Goal: Find specific page/section: Locate a particular part of the current website

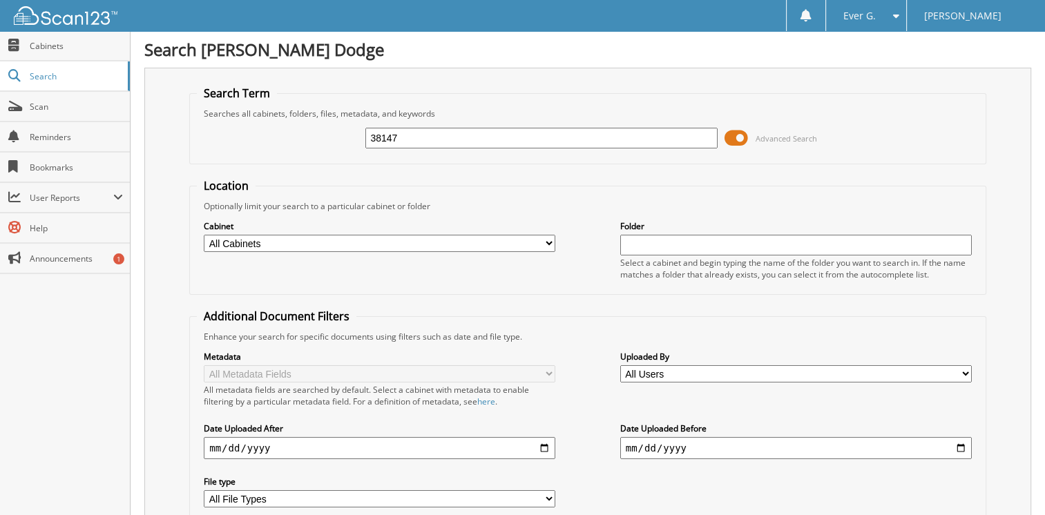
type input "38147"
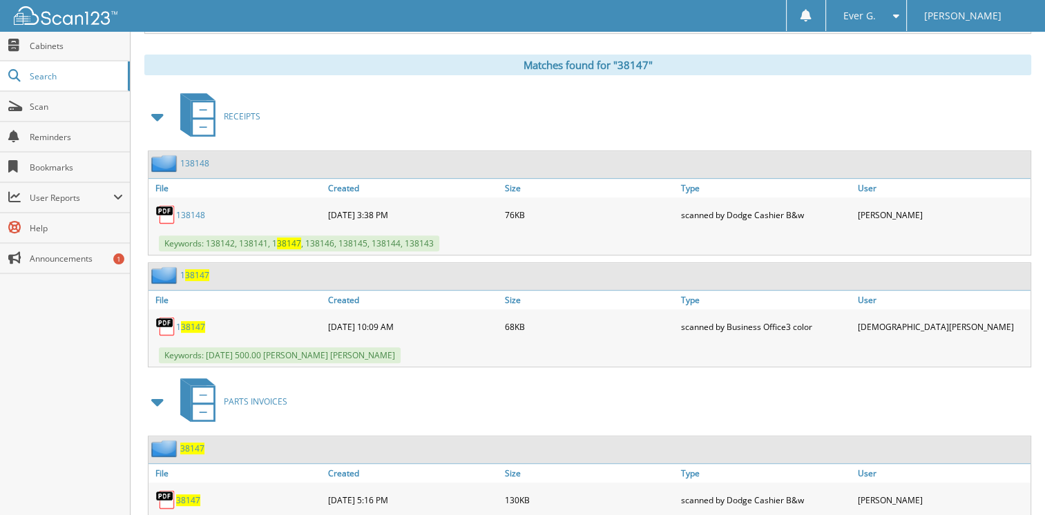
scroll to position [691, 0]
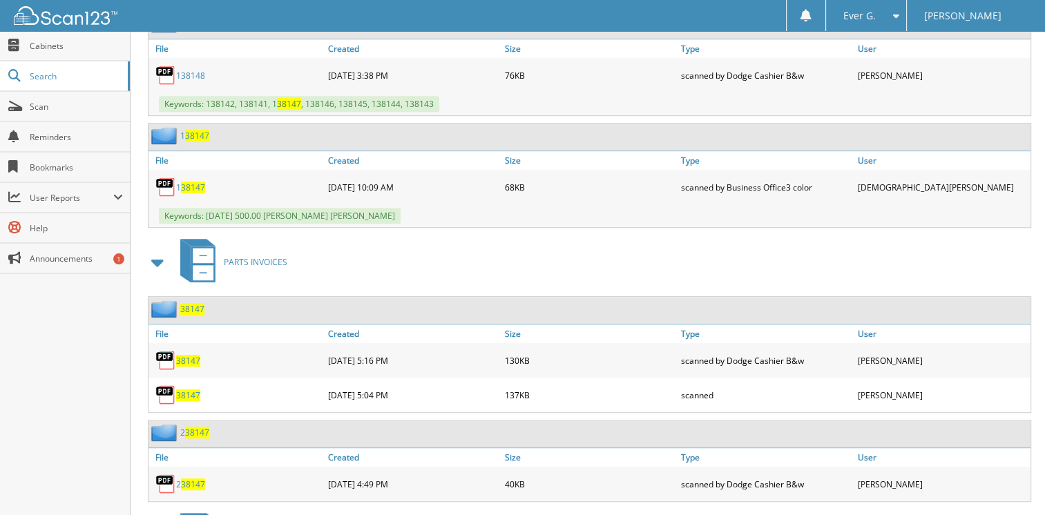
click at [189, 389] on span "38147" at bounding box center [188, 395] width 24 height 12
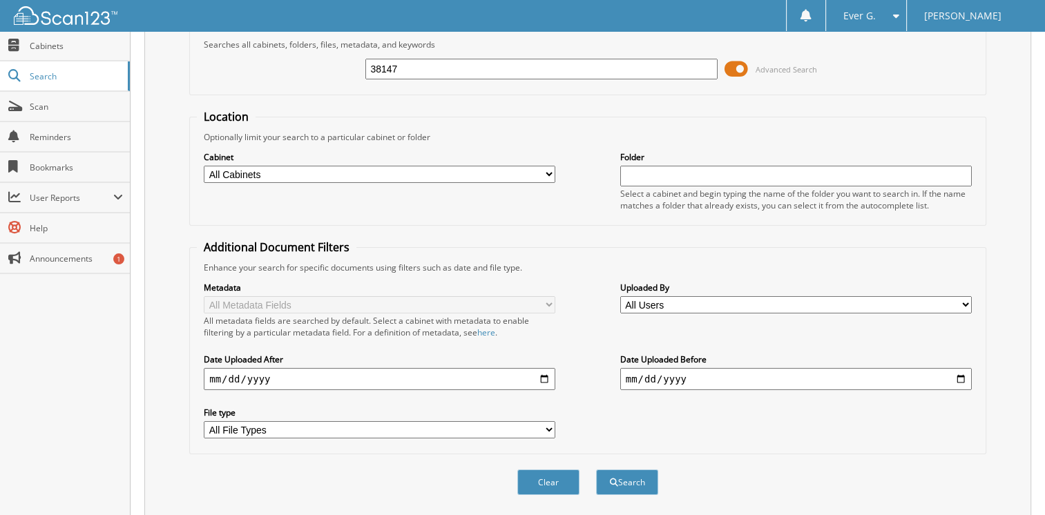
scroll to position [0, 0]
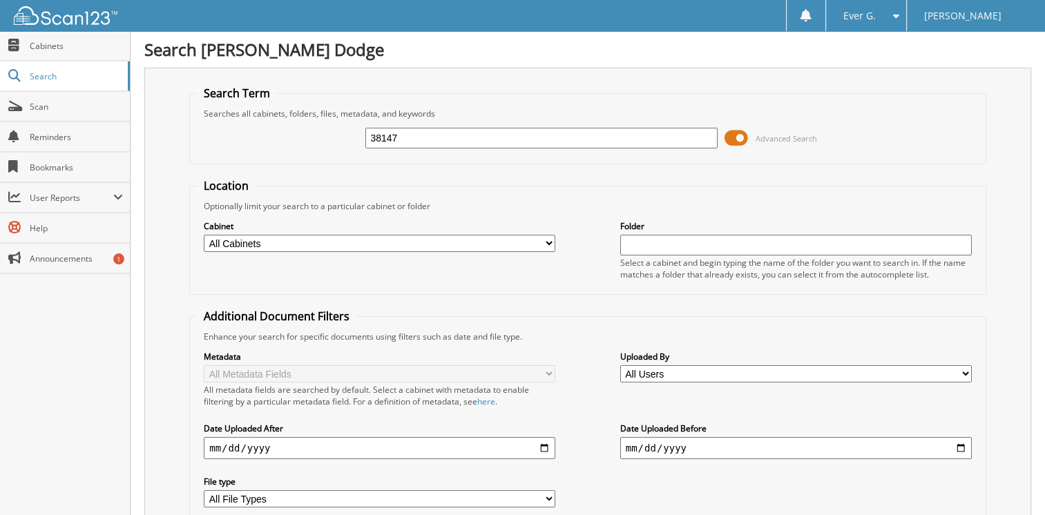
click at [893, 18] on span at bounding box center [892, 16] width 13 height 10
click at [871, 64] on link "Logout" at bounding box center [866, 67] width 80 height 24
